Goal: Task Accomplishment & Management: Manage account settings

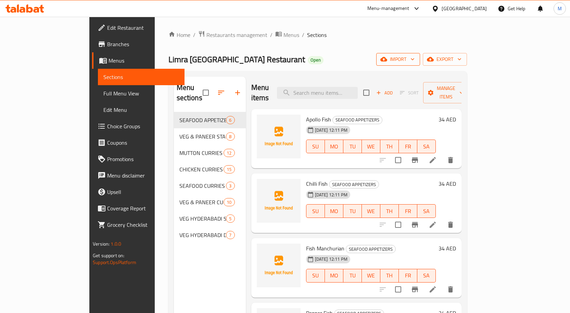
click at [415, 58] on span "import" at bounding box center [398, 59] width 33 height 9
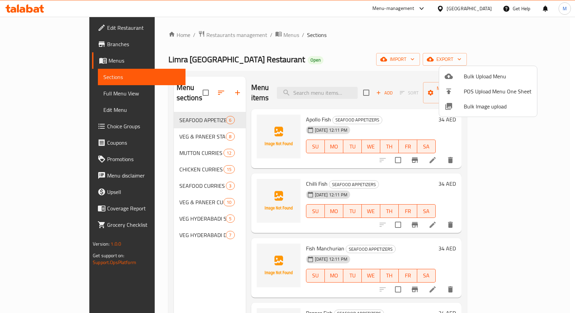
click at [494, 75] on span "Bulk Upload Menu" at bounding box center [498, 76] width 68 height 8
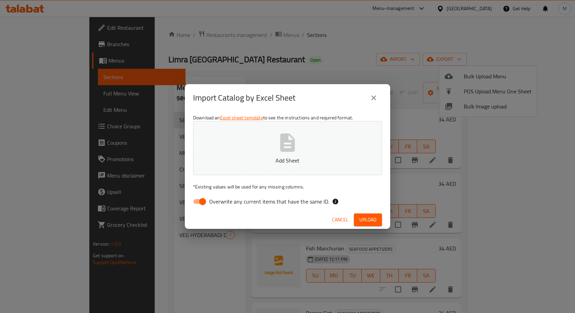
click at [292, 202] on span "Overwrite any current items that have the same ID." at bounding box center [269, 202] width 120 height 8
click at [222, 202] on input "Overwrite any current items that have the same ID." at bounding box center [202, 201] width 39 height 13
checkbox input "false"
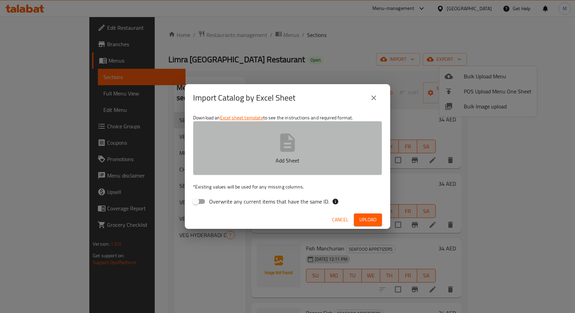
click at [290, 152] on icon "button" at bounding box center [288, 143] width 22 height 22
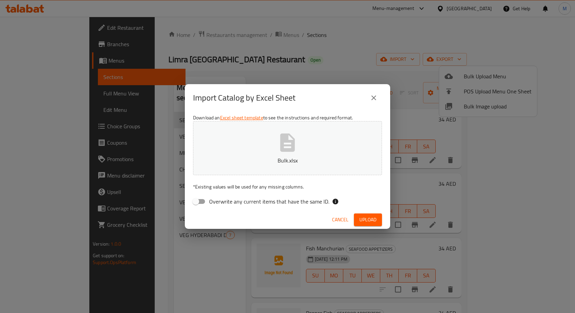
click at [377, 216] on button "Upload" at bounding box center [368, 220] width 28 height 13
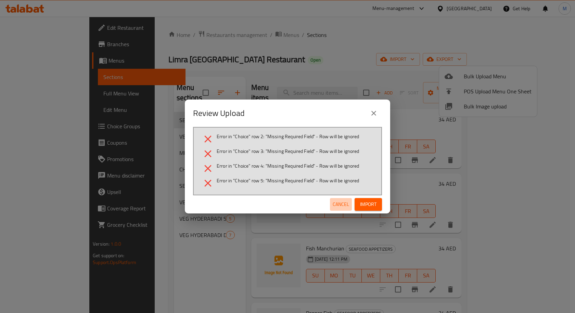
click at [340, 201] on span "Cancel" at bounding box center [341, 204] width 16 height 9
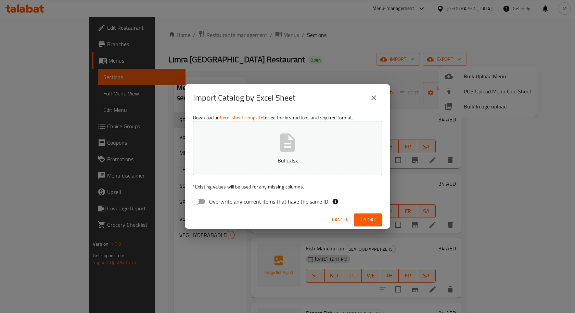
click at [338, 222] on span "Cancel" at bounding box center [340, 220] width 16 height 9
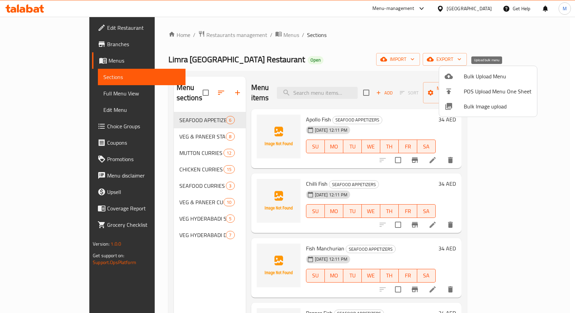
click at [480, 74] on span "Bulk Upload Menu" at bounding box center [498, 76] width 68 height 8
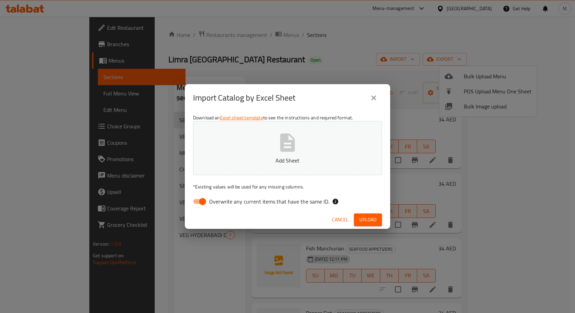
click at [237, 203] on span "Overwrite any current items that have the same ID." at bounding box center [269, 202] width 120 height 8
click at [222, 203] on input "Overwrite any current items that have the same ID." at bounding box center [202, 201] width 39 height 13
checkbox input "false"
click at [272, 155] on button "Add Sheet" at bounding box center [287, 148] width 189 height 54
click at [372, 216] on span "Upload" at bounding box center [368, 220] width 17 height 9
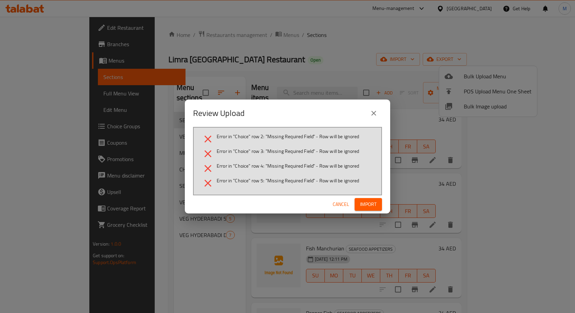
click at [339, 203] on span "Cancel" at bounding box center [341, 204] width 16 height 9
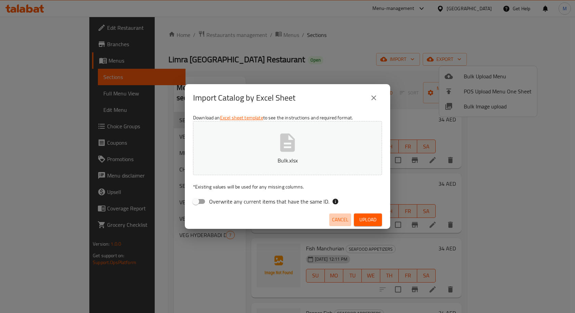
click at [338, 216] on span "Cancel" at bounding box center [340, 220] width 16 height 9
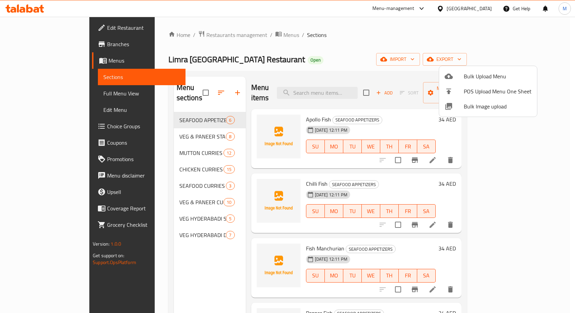
click at [477, 74] on span "Bulk Upload Menu" at bounding box center [498, 76] width 68 height 8
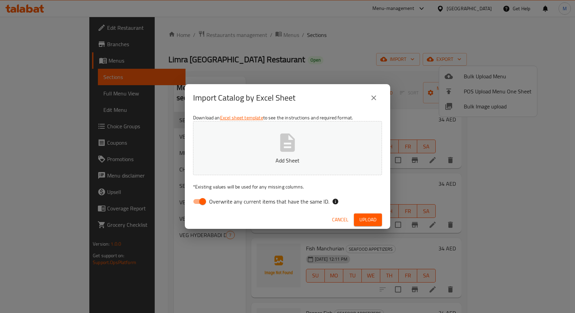
click at [265, 202] on span "Overwrite any current items that have the same ID." at bounding box center [269, 202] width 120 height 8
click at [222, 202] on input "Overwrite any current items that have the same ID." at bounding box center [202, 201] width 39 height 13
checkbox input "false"
click at [283, 152] on icon "button" at bounding box center [288, 143] width 22 height 22
click at [378, 216] on button "Upload" at bounding box center [368, 220] width 28 height 13
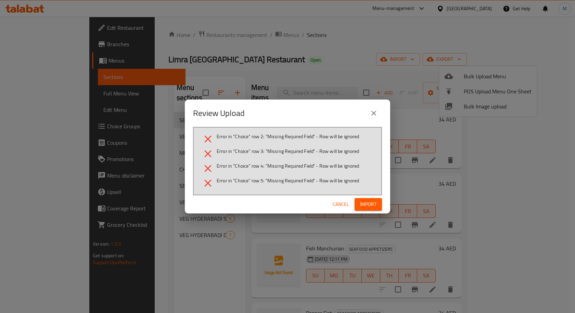
click at [337, 200] on button "Cancel" at bounding box center [341, 204] width 22 height 13
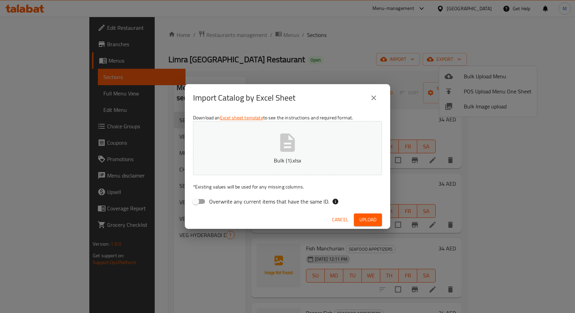
click at [281, 138] on icon "button" at bounding box center [288, 143] width 15 height 18
click at [370, 222] on span "Upload" at bounding box center [368, 220] width 17 height 9
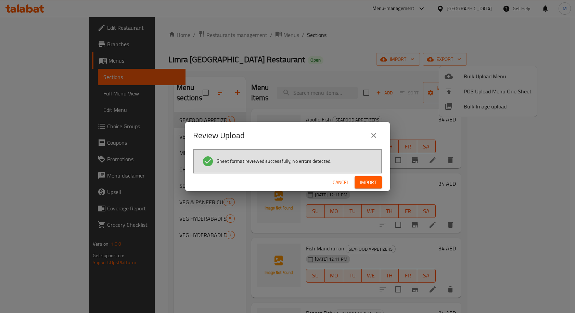
click at [374, 181] on span "Import" at bounding box center [368, 182] width 16 height 9
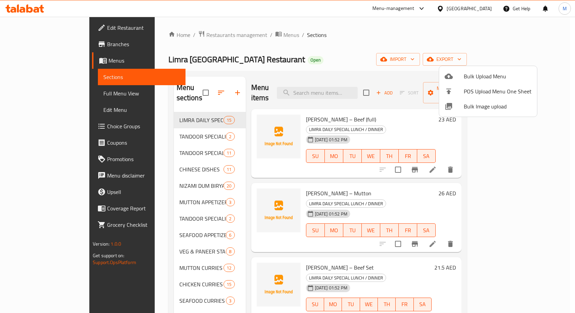
click at [172, 113] on div at bounding box center [287, 156] width 575 height 313
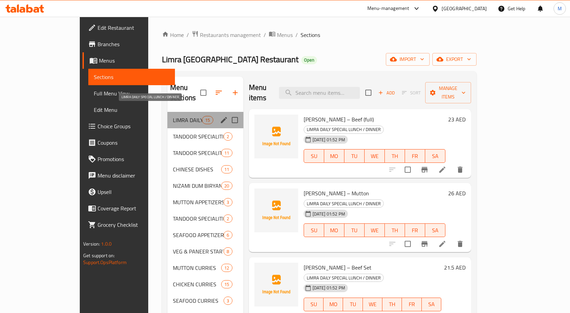
click at [173, 116] on span "LIMRA DAILY SPECIAL LUNCH / DINNER" at bounding box center [187, 120] width 29 height 8
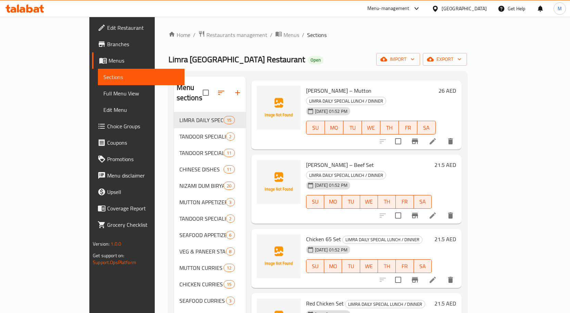
scroll to position [171, 0]
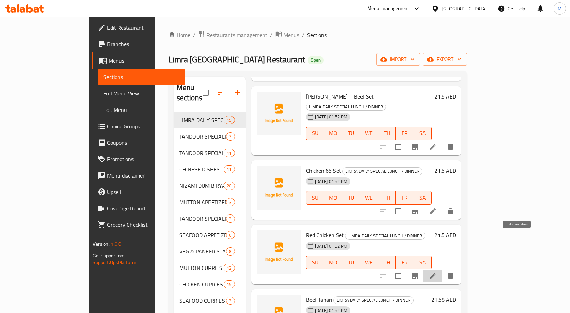
click at [436, 273] on icon at bounding box center [433, 276] width 6 height 6
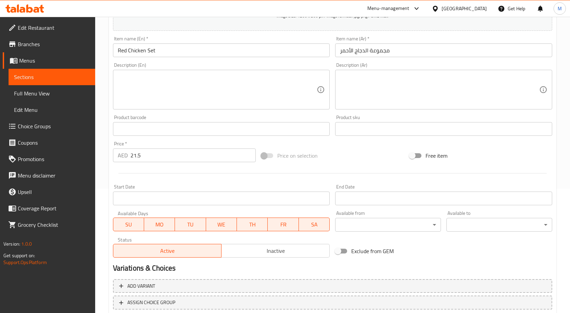
scroll to position [171, 0]
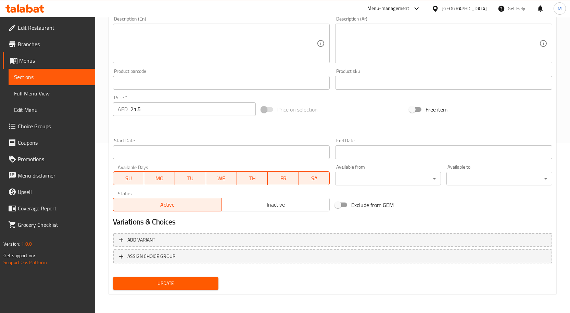
click at [133, 181] on span "SU" at bounding box center [128, 179] width 25 height 10
click at [184, 177] on span "TU" at bounding box center [190, 179] width 25 height 10
click at [233, 180] on span "WE" at bounding box center [221, 179] width 25 height 10
click at [257, 178] on span "TH" at bounding box center [252, 179] width 25 height 10
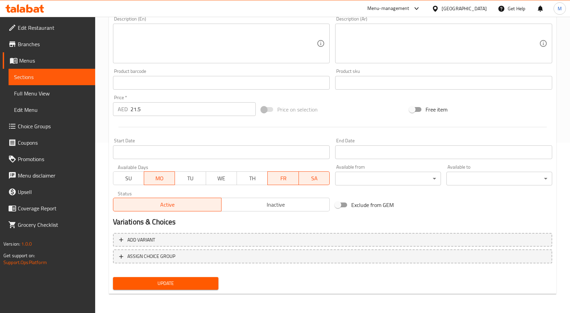
click at [287, 182] on span "FR" at bounding box center [283, 179] width 25 height 10
click at [311, 180] on span "SA" at bounding box center [314, 179] width 25 height 10
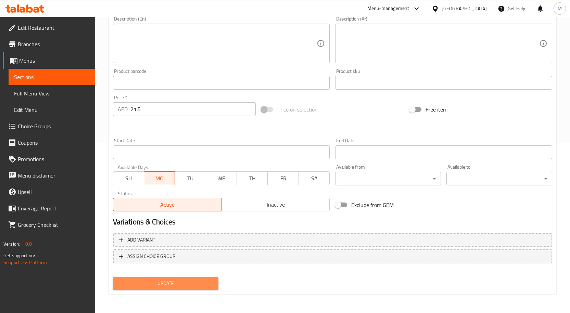
click at [198, 285] on span "Update" at bounding box center [166, 284] width 95 height 9
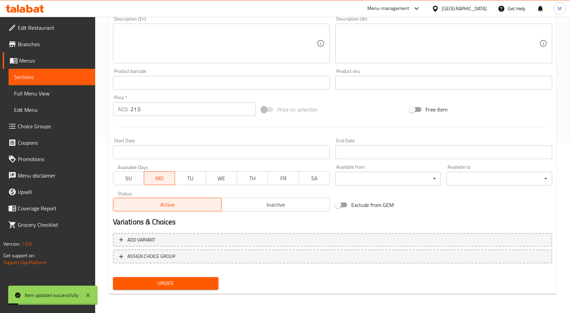
scroll to position [0, 0]
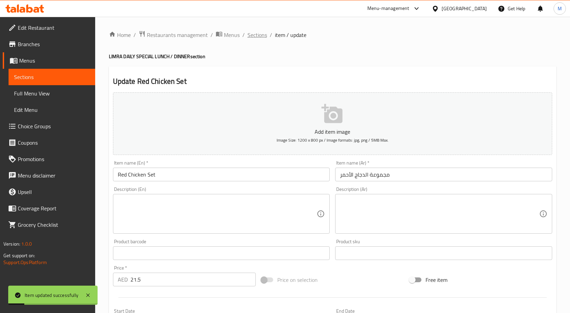
click at [256, 32] on span "Sections" at bounding box center [258, 35] width 20 height 8
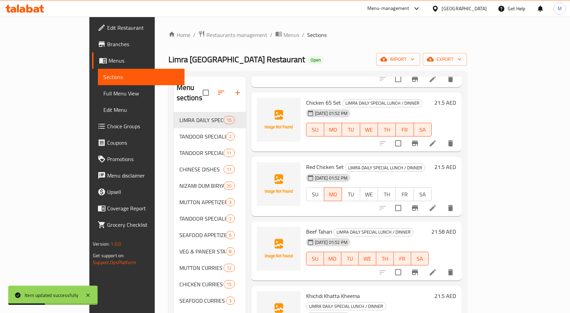
scroll to position [240, 0]
click at [437, 268] on icon at bounding box center [433, 272] width 8 height 8
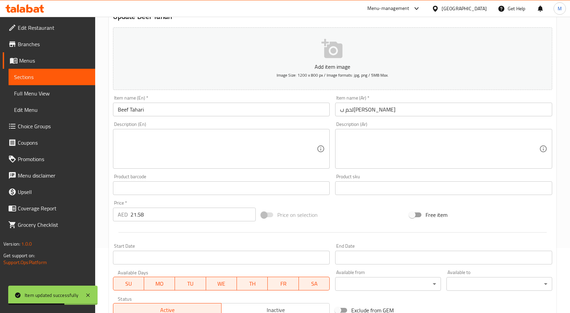
scroll to position [137, 0]
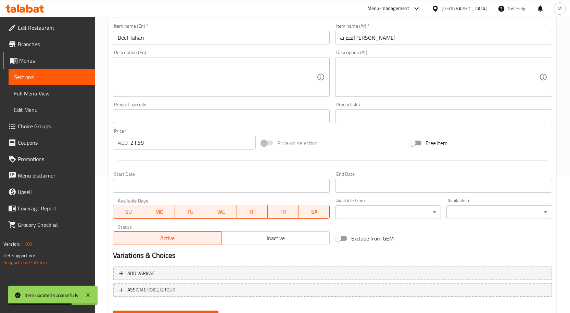
click at [123, 213] on span "SU" at bounding box center [128, 212] width 25 height 10
click at [160, 213] on span "MO" at bounding box center [159, 212] width 25 height 10
click at [223, 213] on span "WE" at bounding box center [221, 212] width 25 height 10
click at [253, 215] on span "TH" at bounding box center [252, 212] width 25 height 10
click at [294, 210] on span "FR" at bounding box center [283, 212] width 25 height 10
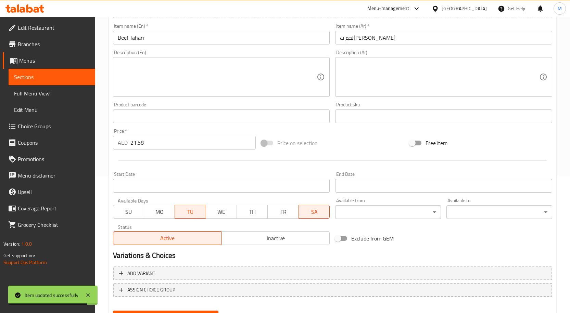
click at [317, 213] on span "SA" at bounding box center [314, 212] width 25 height 10
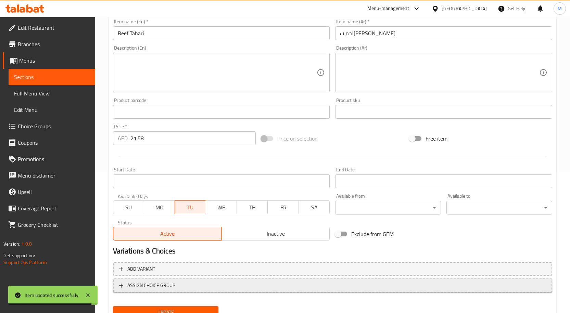
scroll to position [171, 0]
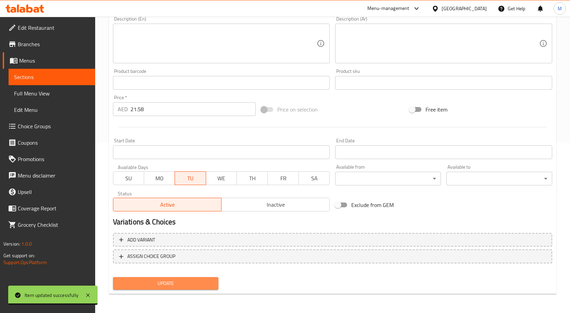
click at [194, 287] on span "Update" at bounding box center [166, 284] width 95 height 9
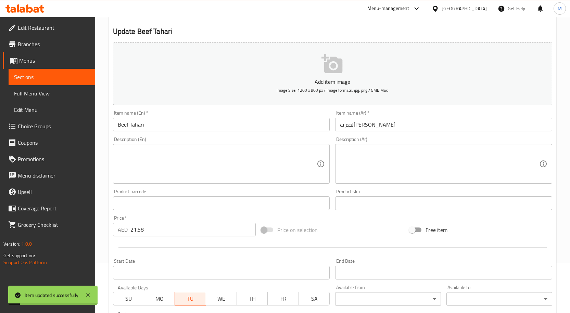
scroll to position [0, 0]
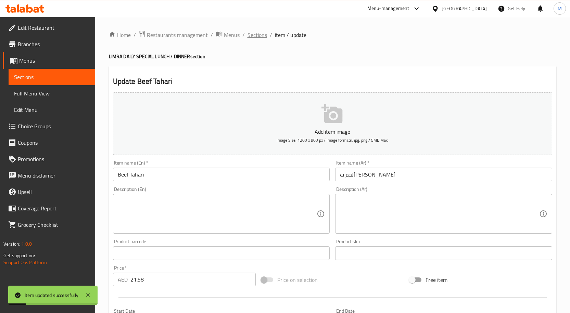
click at [261, 35] on span "Sections" at bounding box center [258, 35] width 20 height 8
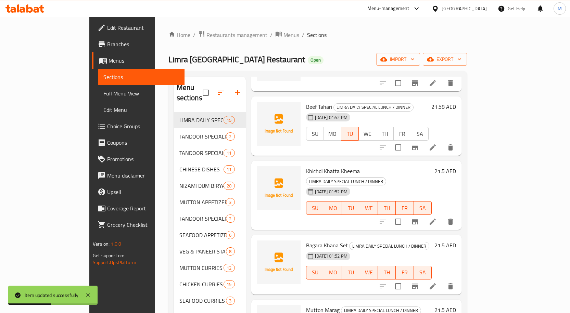
scroll to position [377, 0]
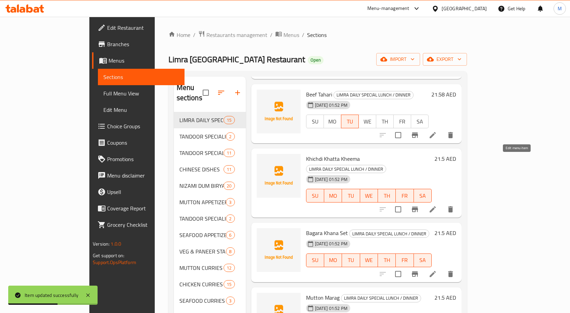
click at [436, 207] on icon at bounding box center [433, 210] width 6 height 6
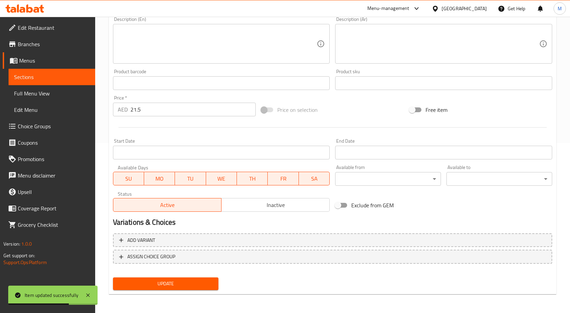
scroll to position [171, 0]
click at [137, 176] on span "SU" at bounding box center [128, 179] width 25 height 10
click at [159, 177] on span "MO" at bounding box center [159, 179] width 25 height 10
click at [193, 177] on span "TU" at bounding box center [190, 179] width 25 height 10
click at [265, 177] on button "TH" at bounding box center [252, 179] width 31 height 14
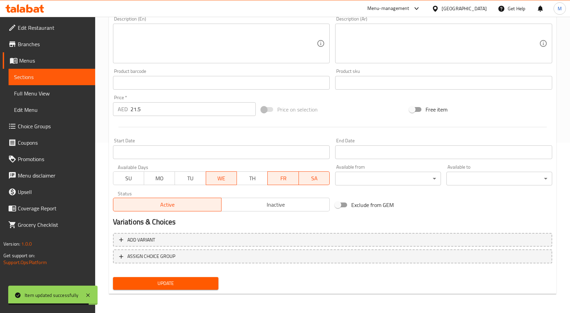
click at [283, 178] on span "FR" at bounding box center [283, 179] width 25 height 10
click at [318, 176] on span "SA" at bounding box center [314, 179] width 25 height 10
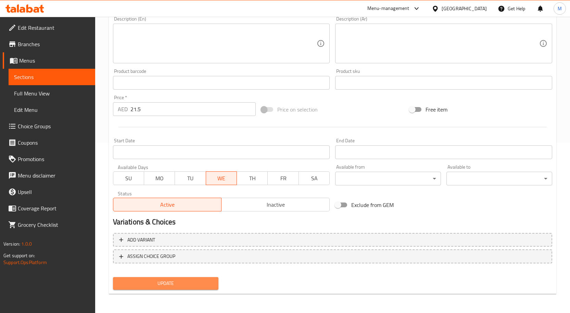
click at [205, 282] on span "Update" at bounding box center [166, 284] width 95 height 9
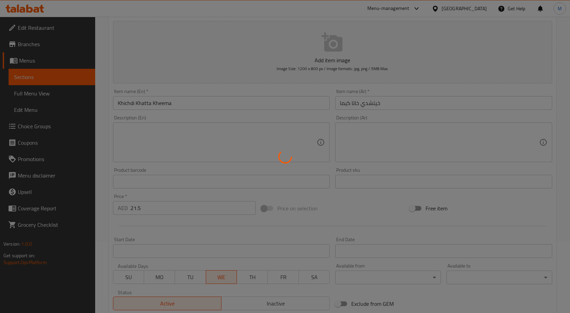
scroll to position [0, 0]
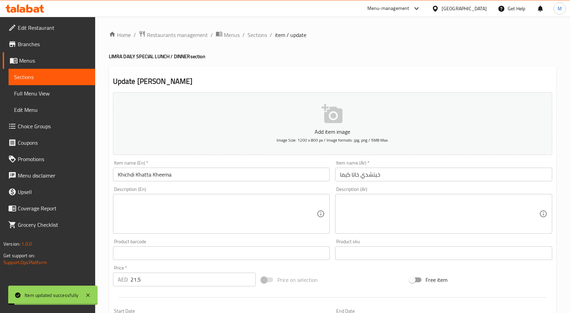
click at [259, 35] on span "Sections" at bounding box center [258, 35] width 20 height 8
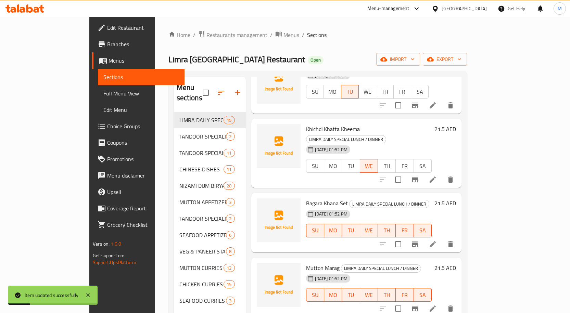
scroll to position [411, 0]
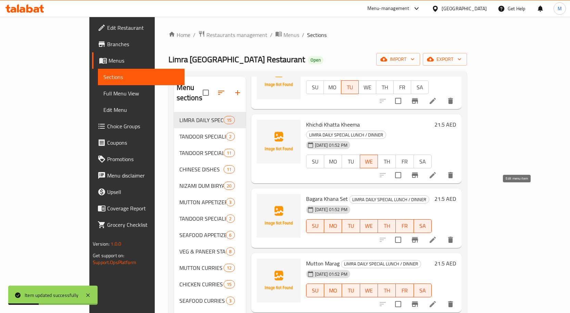
click at [436, 237] on icon at bounding box center [433, 240] width 6 height 6
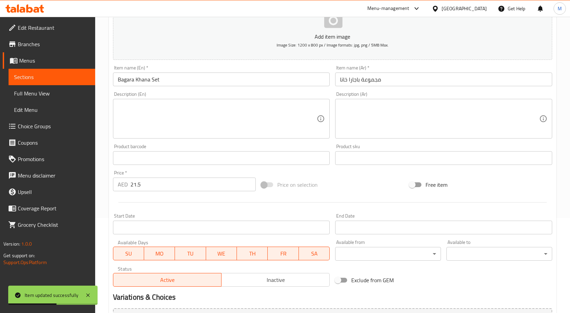
scroll to position [171, 0]
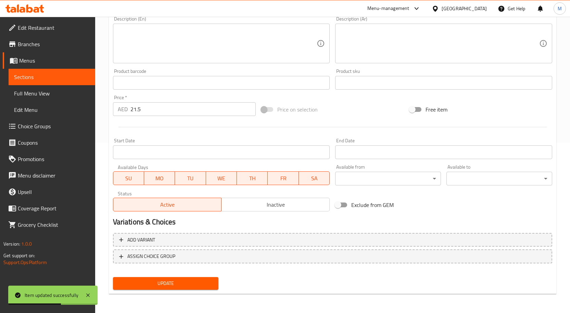
click at [129, 172] on button "SU" at bounding box center [128, 179] width 31 height 14
click at [159, 175] on span "MO" at bounding box center [159, 179] width 25 height 10
click at [190, 175] on span "TU" at bounding box center [190, 179] width 25 height 10
click at [227, 176] on span "WE" at bounding box center [221, 179] width 25 height 10
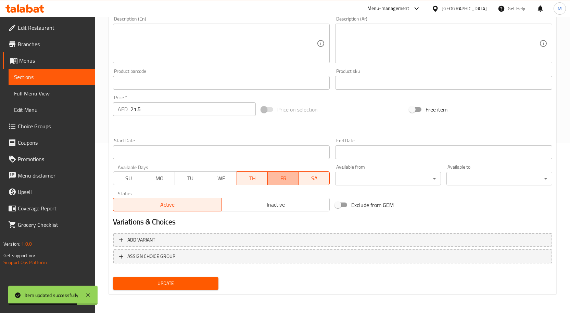
click at [286, 178] on span "FR" at bounding box center [283, 179] width 25 height 10
click at [314, 178] on span "SA" at bounding box center [314, 179] width 25 height 10
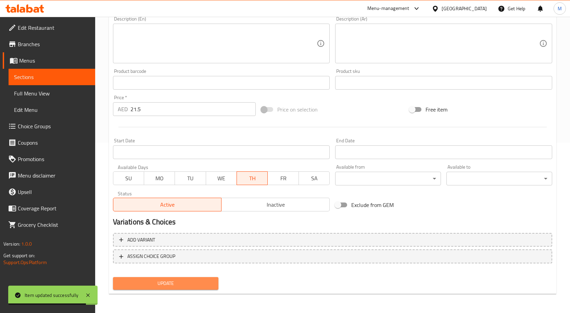
click at [197, 287] on span "Update" at bounding box center [166, 284] width 95 height 9
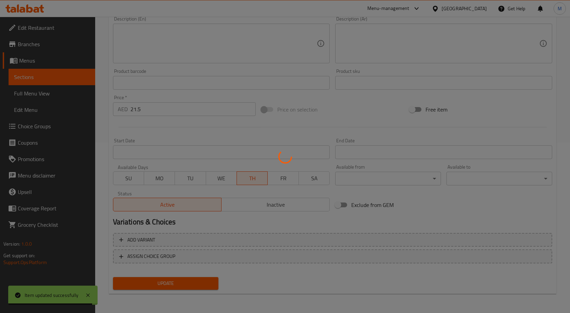
scroll to position [0, 0]
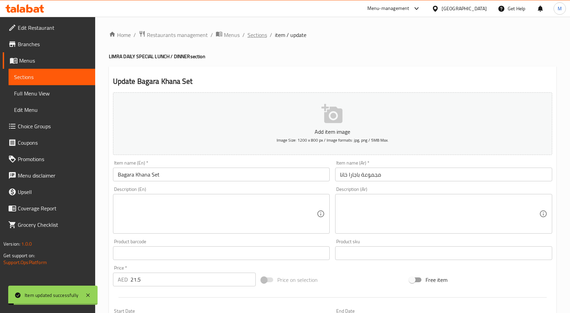
click at [254, 35] on span "Sections" at bounding box center [258, 35] width 20 height 8
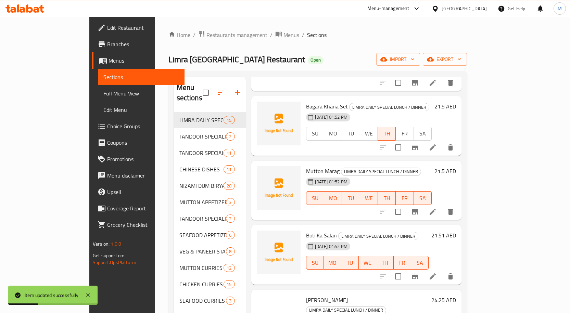
scroll to position [514, 0]
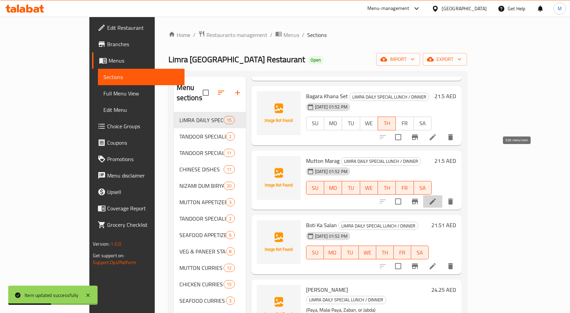
click at [436, 199] on icon at bounding box center [433, 202] width 6 height 6
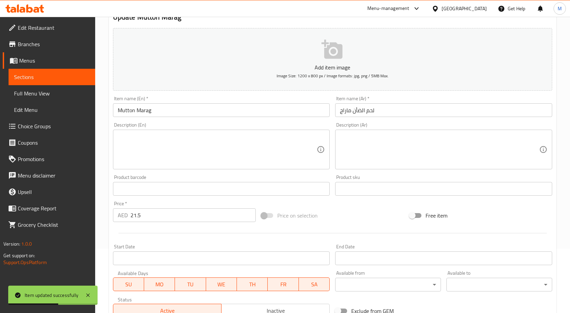
scroll to position [171, 0]
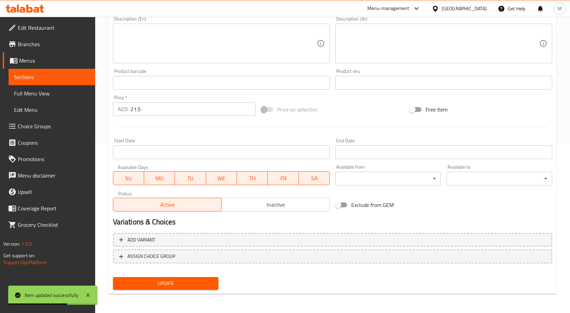
click at [154, 181] on span "MO" at bounding box center [159, 179] width 25 height 10
click at [188, 181] on span "TU" at bounding box center [190, 179] width 25 height 10
click at [226, 182] on span "WE" at bounding box center [221, 179] width 25 height 10
click at [249, 176] on span "TH" at bounding box center [252, 179] width 25 height 10
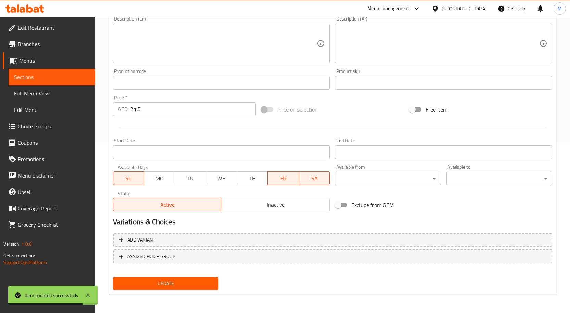
click at [319, 179] on span "SA" at bounding box center [315, 179] width 26 height 10
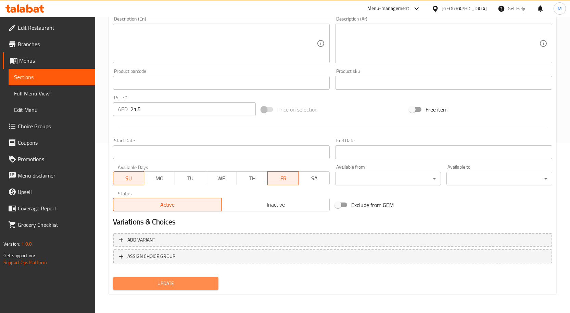
click at [198, 281] on span "Update" at bounding box center [166, 284] width 95 height 9
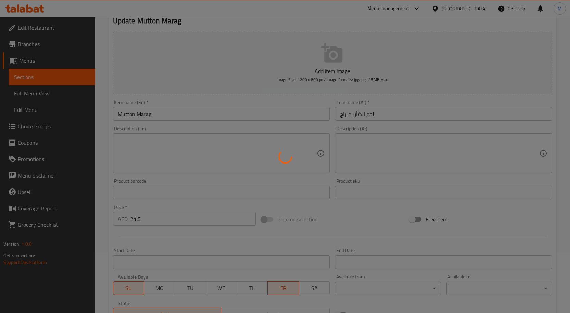
scroll to position [0, 0]
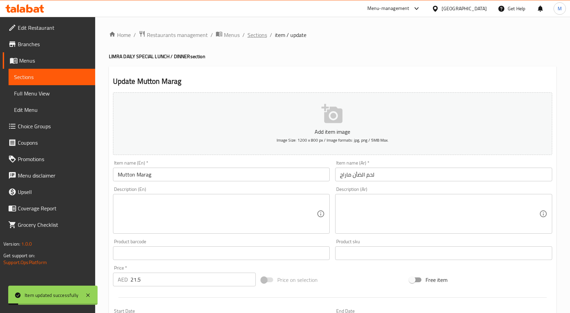
click at [257, 33] on span "Sections" at bounding box center [258, 35] width 20 height 8
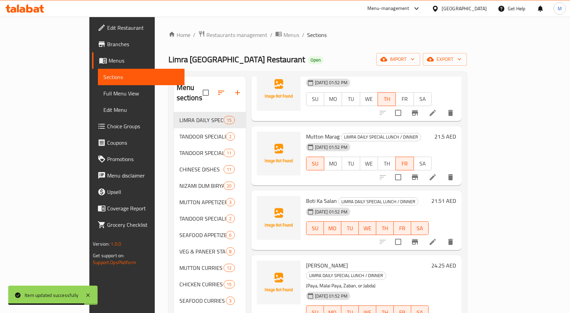
scroll to position [542, 0]
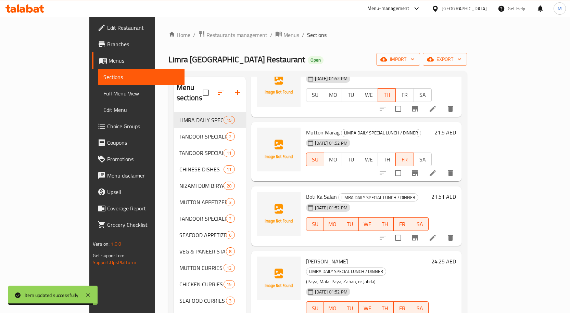
click at [443, 232] on li at bounding box center [432, 238] width 19 height 12
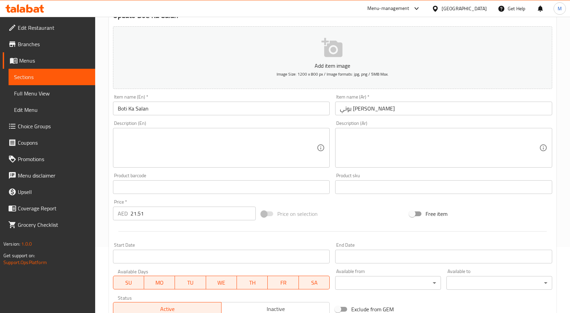
scroll to position [171, 0]
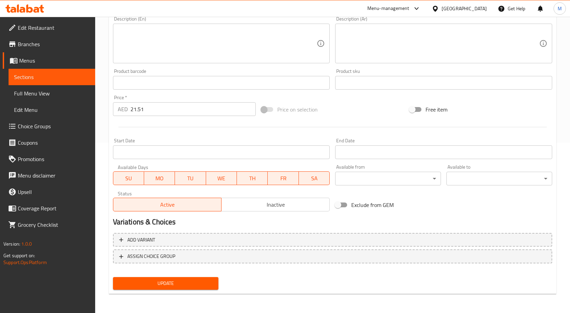
click at [133, 179] on span "SU" at bounding box center [128, 179] width 25 height 10
click at [161, 178] on span "MO" at bounding box center [159, 179] width 25 height 10
click at [186, 176] on span "TU" at bounding box center [190, 179] width 25 height 10
click at [233, 175] on span "WE" at bounding box center [221, 179] width 25 height 10
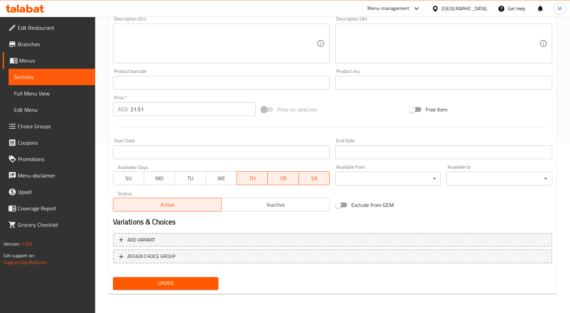
click at [248, 179] on span "TH" at bounding box center [252, 179] width 25 height 10
click at [281, 181] on span "FR" at bounding box center [283, 179] width 25 height 10
click at [205, 292] on div "Update" at bounding box center [165, 284] width 111 height 18
click at [205, 284] on span "Update" at bounding box center [166, 284] width 95 height 9
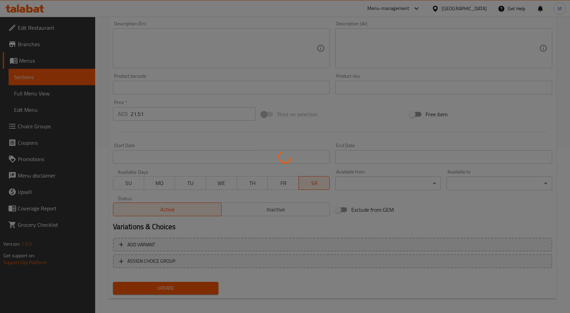
scroll to position [0, 0]
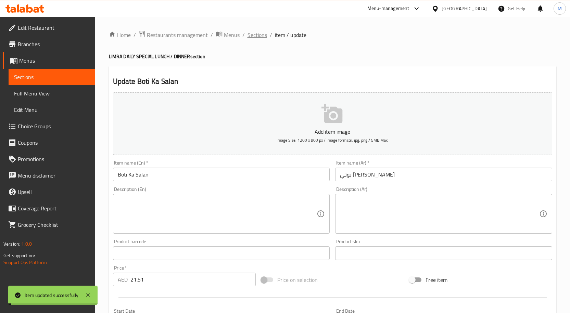
click at [252, 35] on span "Sections" at bounding box center [258, 35] width 20 height 8
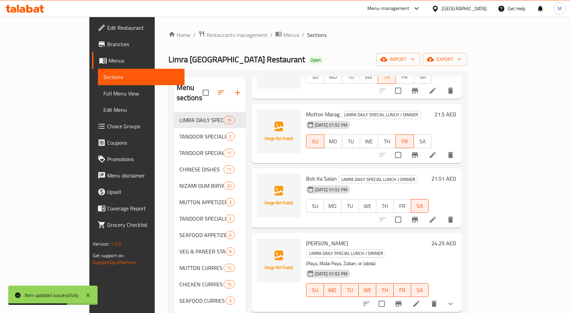
scroll to position [548, 0]
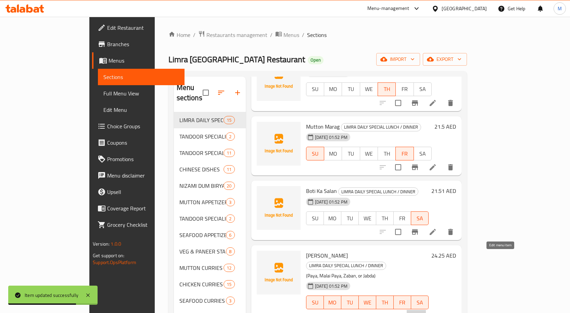
click at [421, 312] on icon at bounding box center [416, 316] width 8 height 8
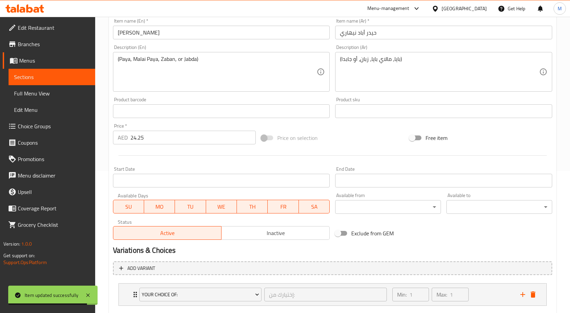
scroll to position [182, 0]
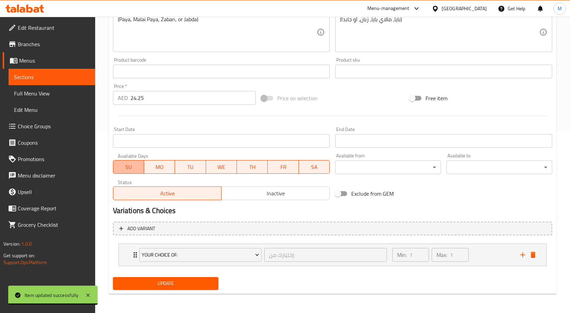
click at [133, 163] on span "SU" at bounding box center [128, 167] width 25 height 10
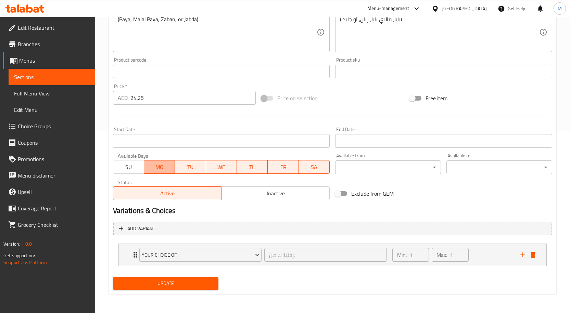
click at [165, 171] on span "MO" at bounding box center [159, 167] width 25 height 10
click at [182, 167] on span "TU" at bounding box center [190, 167] width 25 height 10
click at [226, 169] on span "WE" at bounding box center [221, 167] width 25 height 10
click at [246, 167] on span "TH" at bounding box center [252, 167] width 25 height 10
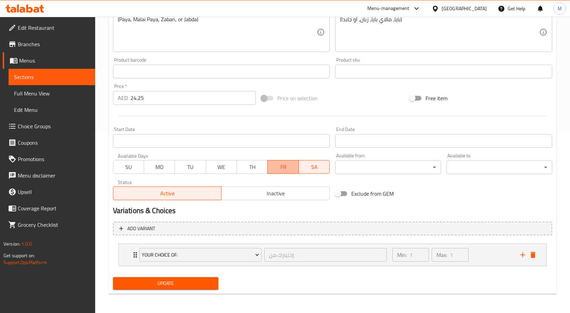
click at [283, 165] on span "FR" at bounding box center [283, 167] width 25 height 10
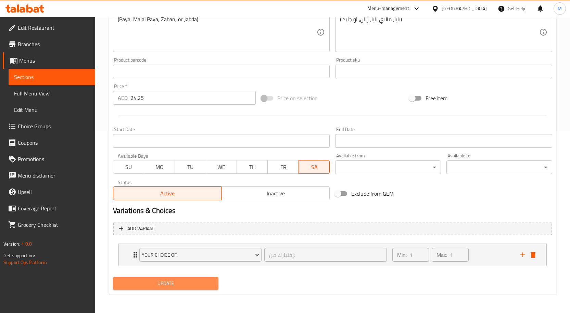
click at [206, 285] on span "Update" at bounding box center [166, 284] width 95 height 9
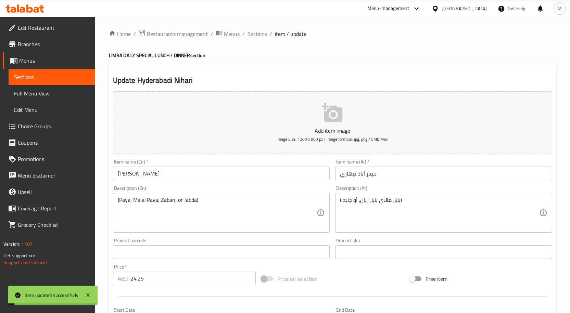
scroll to position [0, 0]
click at [255, 34] on span "Sections" at bounding box center [258, 35] width 20 height 8
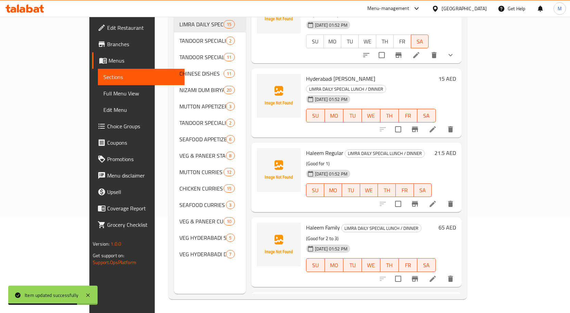
scroll to position [645, 0]
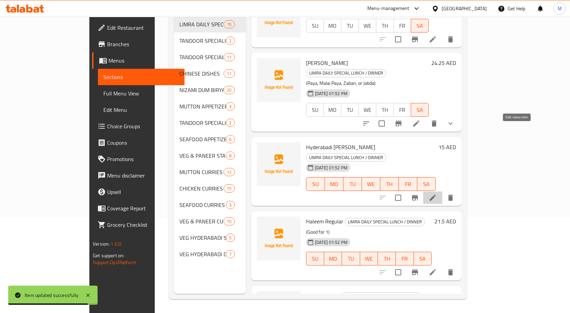
click at [437, 194] on icon at bounding box center [433, 198] width 8 height 8
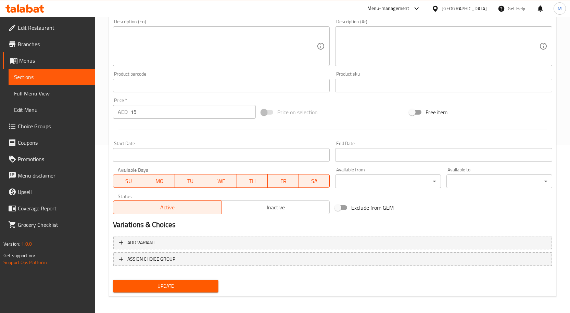
scroll to position [171, 0]
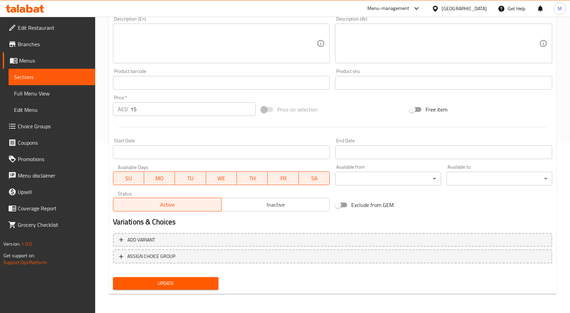
click at [134, 183] on span "SU" at bounding box center [128, 179] width 25 height 10
click at [163, 178] on span "MO" at bounding box center [159, 179] width 25 height 10
click at [196, 177] on span "TU" at bounding box center [190, 179] width 25 height 10
click at [220, 178] on span "WE" at bounding box center [221, 179] width 25 height 10
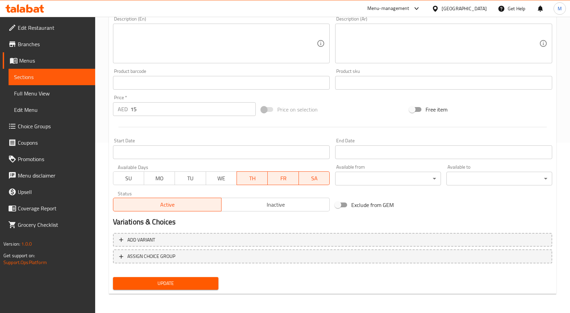
click at [250, 176] on span "TH" at bounding box center [252, 179] width 25 height 10
click at [278, 179] on span "FR" at bounding box center [283, 179] width 25 height 10
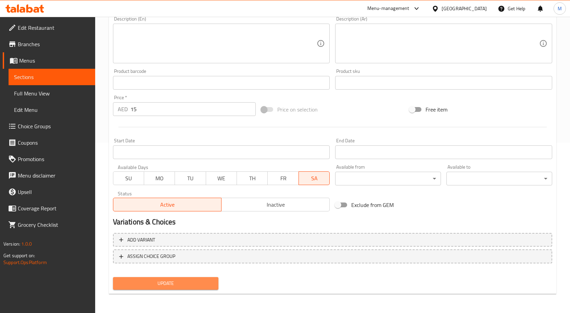
click at [205, 287] on span "Update" at bounding box center [166, 284] width 95 height 9
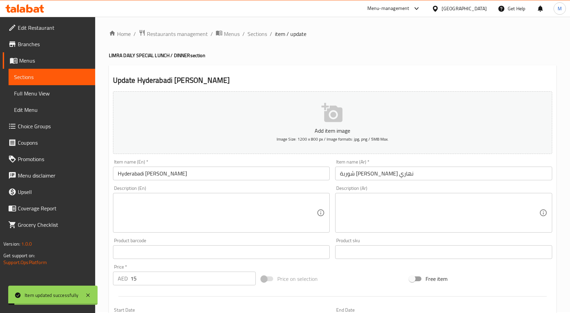
scroll to position [0, 0]
click at [255, 35] on span "Sections" at bounding box center [258, 35] width 20 height 8
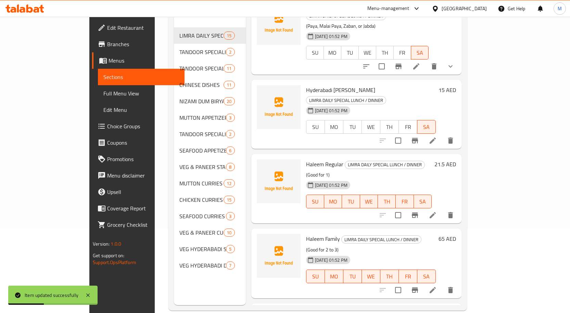
scroll to position [96, 0]
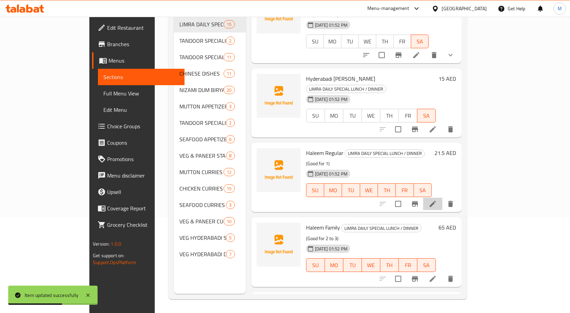
click at [443, 198] on li at bounding box center [432, 204] width 19 height 12
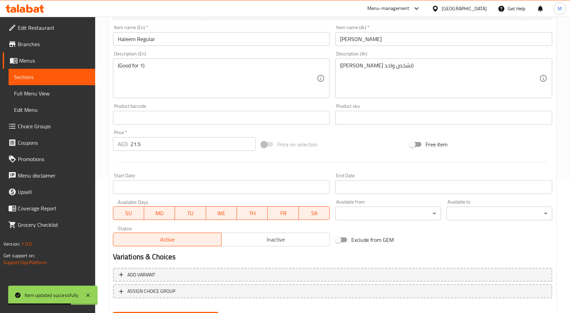
scroll to position [171, 0]
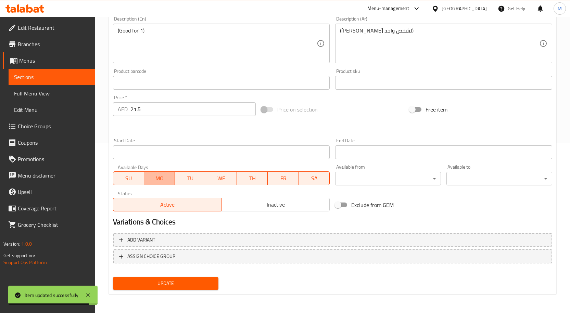
click at [164, 180] on span "MO" at bounding box center [159, 179] width 25 height 10
click at [191, 175] on span "TU" at bounding box center [190, 179] width 25 height 10
click at [221, 178] on span "WE" at bounding box center [221, 179] width 25 height 10
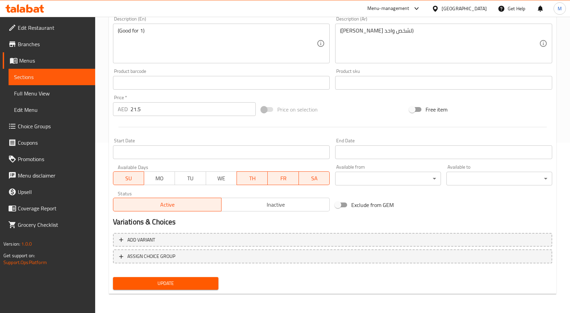
click at [204, 282] on span "Update" at bounding box center [166, 284] width 95 height 9
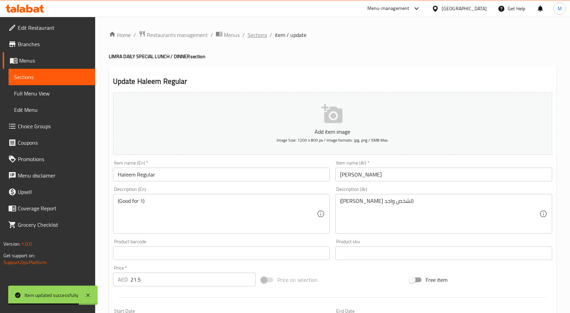
click at [262, 36] on span "Sections" at bounding box center [258, 35] width 20 height 8
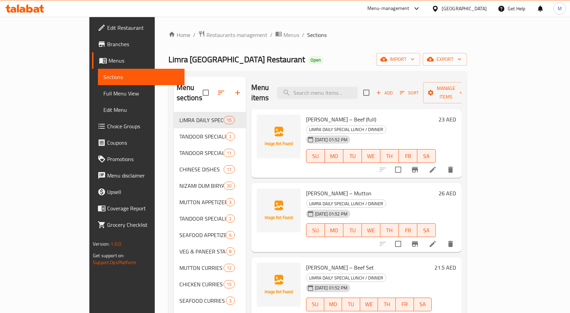
click at [103, 95] on span "Full Menu View" at bounding box center [141, 93] width 76 height 8
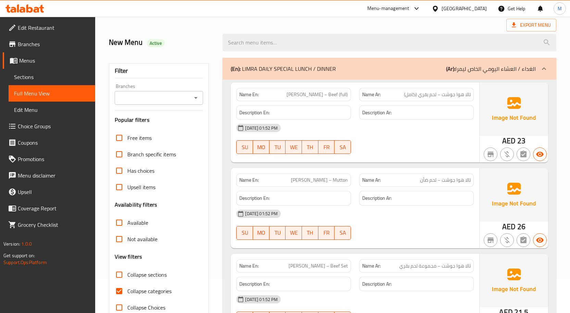
scroll to position [206, 0]
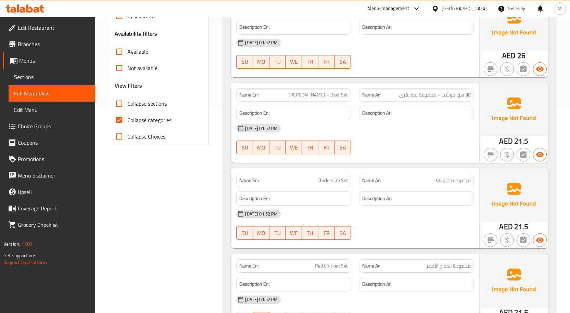
click at [118, 103] on input "Collapse sections" at bounding box center [119, 104] width 16 height 16
checkbox input "true"
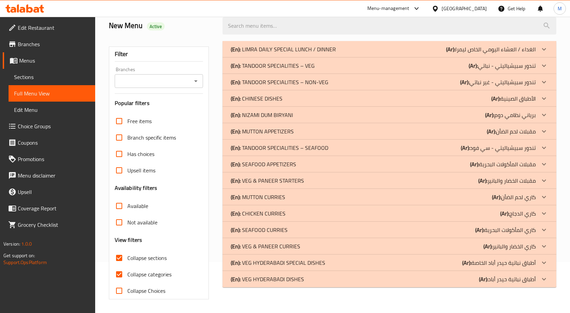
scroll to position [51, 0]
click at [119, 274] on input "Collapse categories" at bounding box center [119, 275] width 16 height 16
checkbox input "false"
click at [543, 48] on icon at bounding box center [544, 49] width 8 height 8
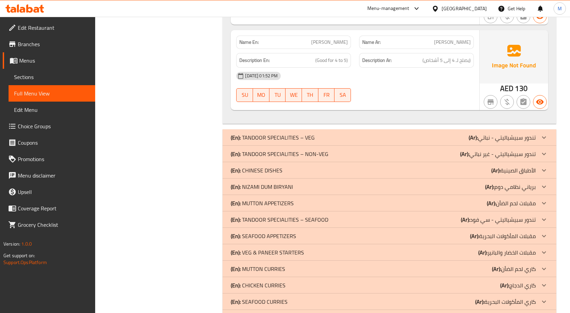
scroll to position [1500, 0]
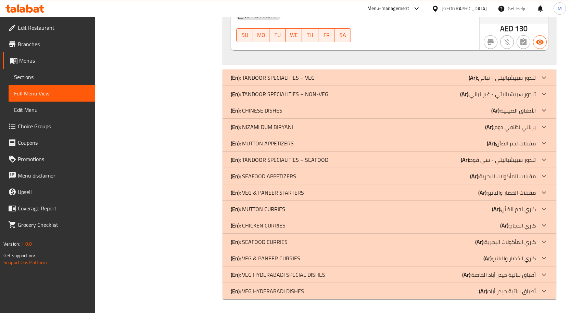
click at [545, 127] on icon at bounding box center [544, 127] width 4 height 2
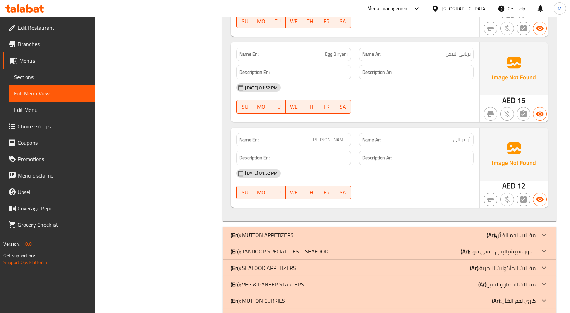
scroll to position [3331, 0]
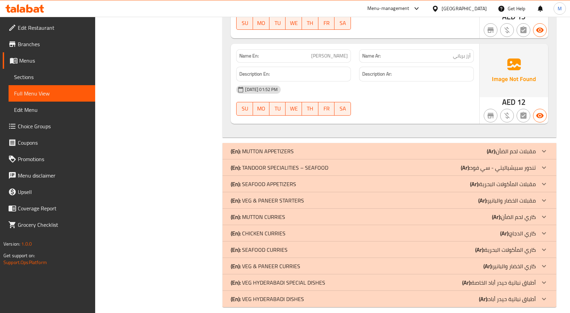
click at [543, 147] on icon at bounding box center [544, 151] width 8 height 8
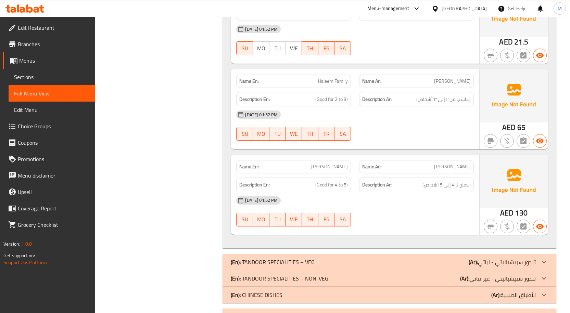
scroll to position [1541, 0]
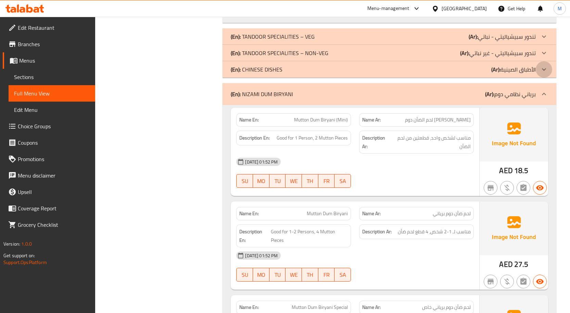
click at [545, 69] on icon at bounding box center [544, 69] width 8 height 8
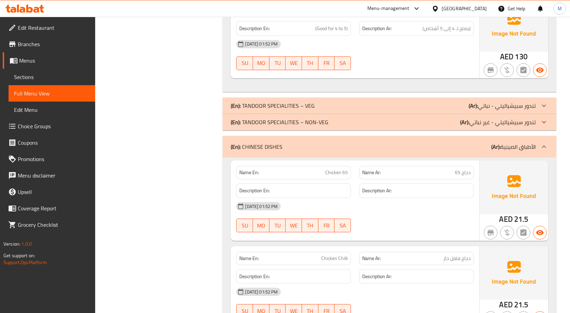
scroll to position [1404, 0]
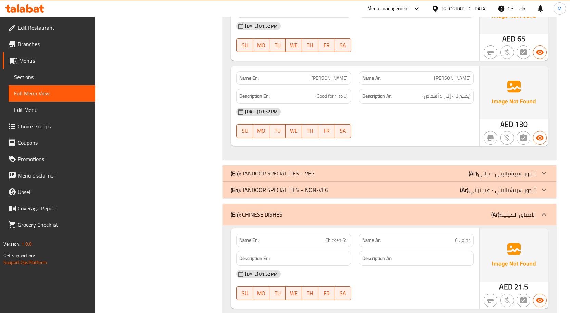
click at [543, 190] on icon at bounding box center [544, 190] width 4 height 2
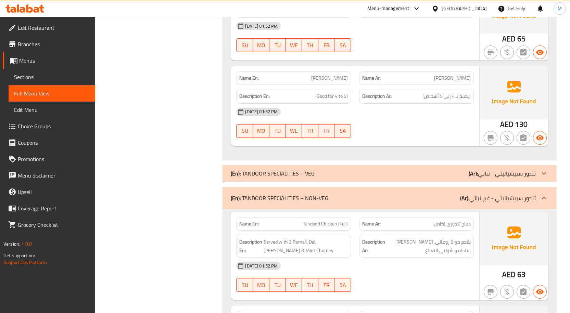
click at [545, 174] on icon at bounding box center [544, 174] width 4 height 2
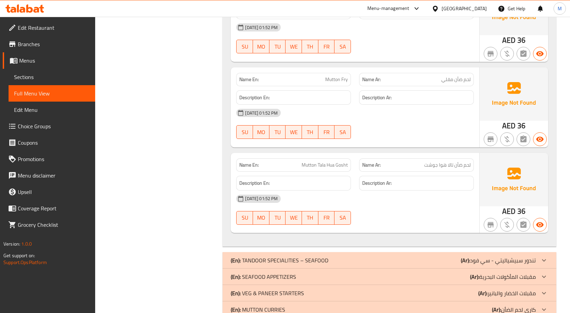
scroll to position [5761, 0]
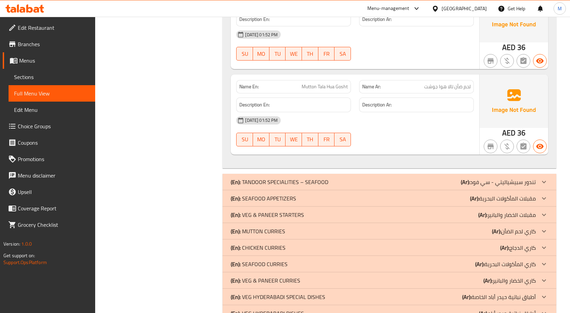
click at [546, 178] on icon at bounding box center [544, 182] width 8 height 8
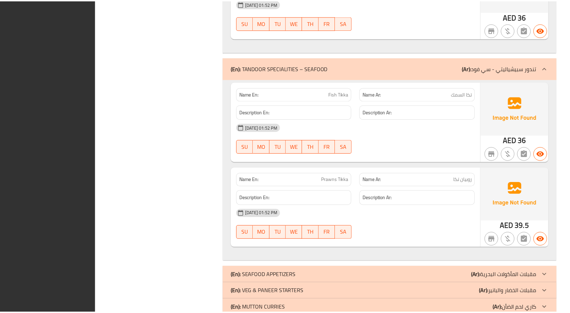
scroll to position [5947, 0]
